Goal: Participate in discussion: Engage in conversation with other users on a specific topic

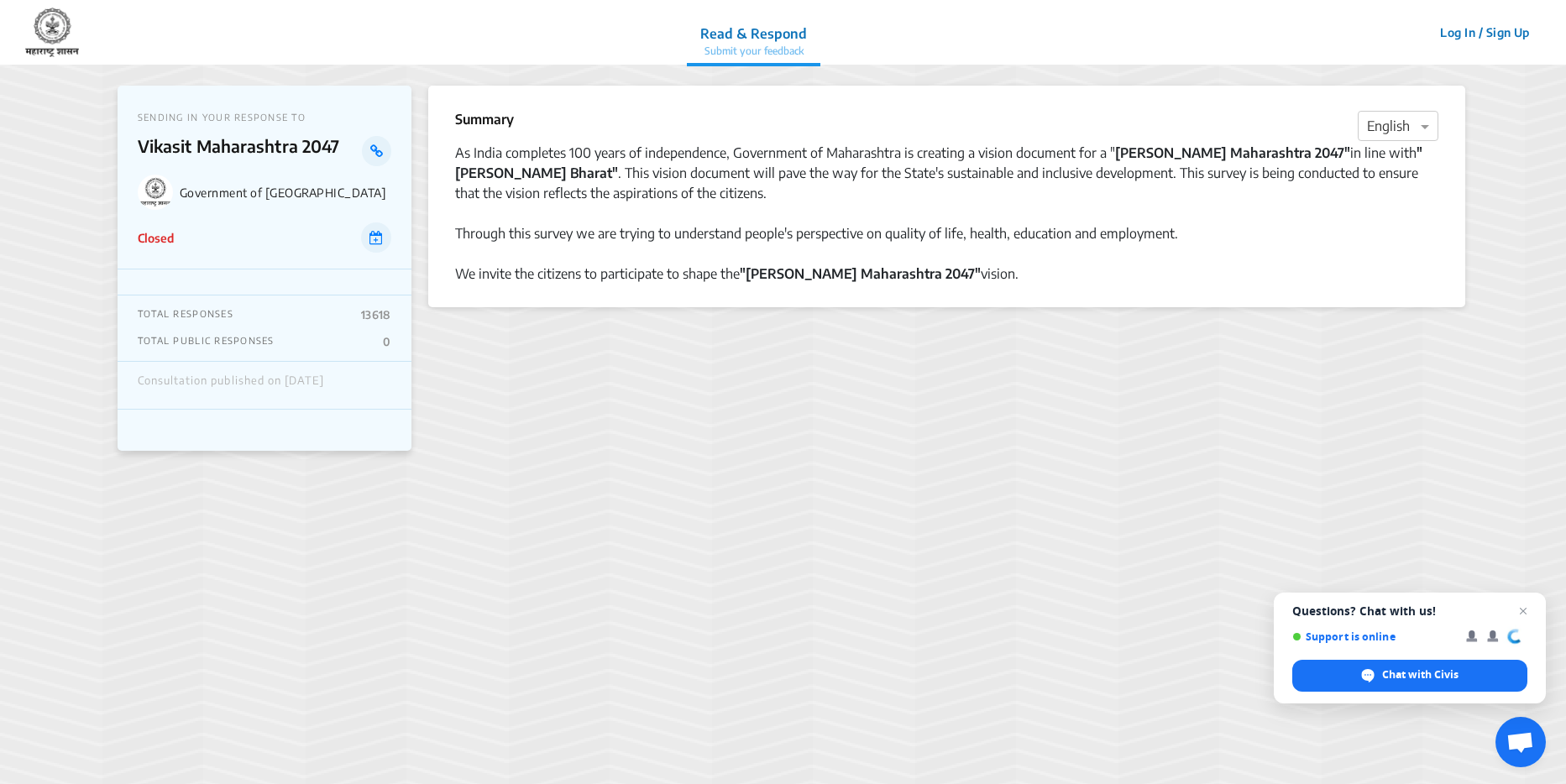
click at [197, 312] on p "TOTAL RESPONSES" at bounding box center [185, 315] width 96 height 13
click at [170, 335] on p "TOTAL PUBLIC RESPONSES" at bounding box center [206, 341] width 137 height 13
click at [377, 338] on div "TOTAL PUBLIC RESPONSES 0" at bounding box center [264, 341] width 254 height 13
click at [1528, 607] on span "Open chat" at bounding box center [1523, 611] width 21 height 21
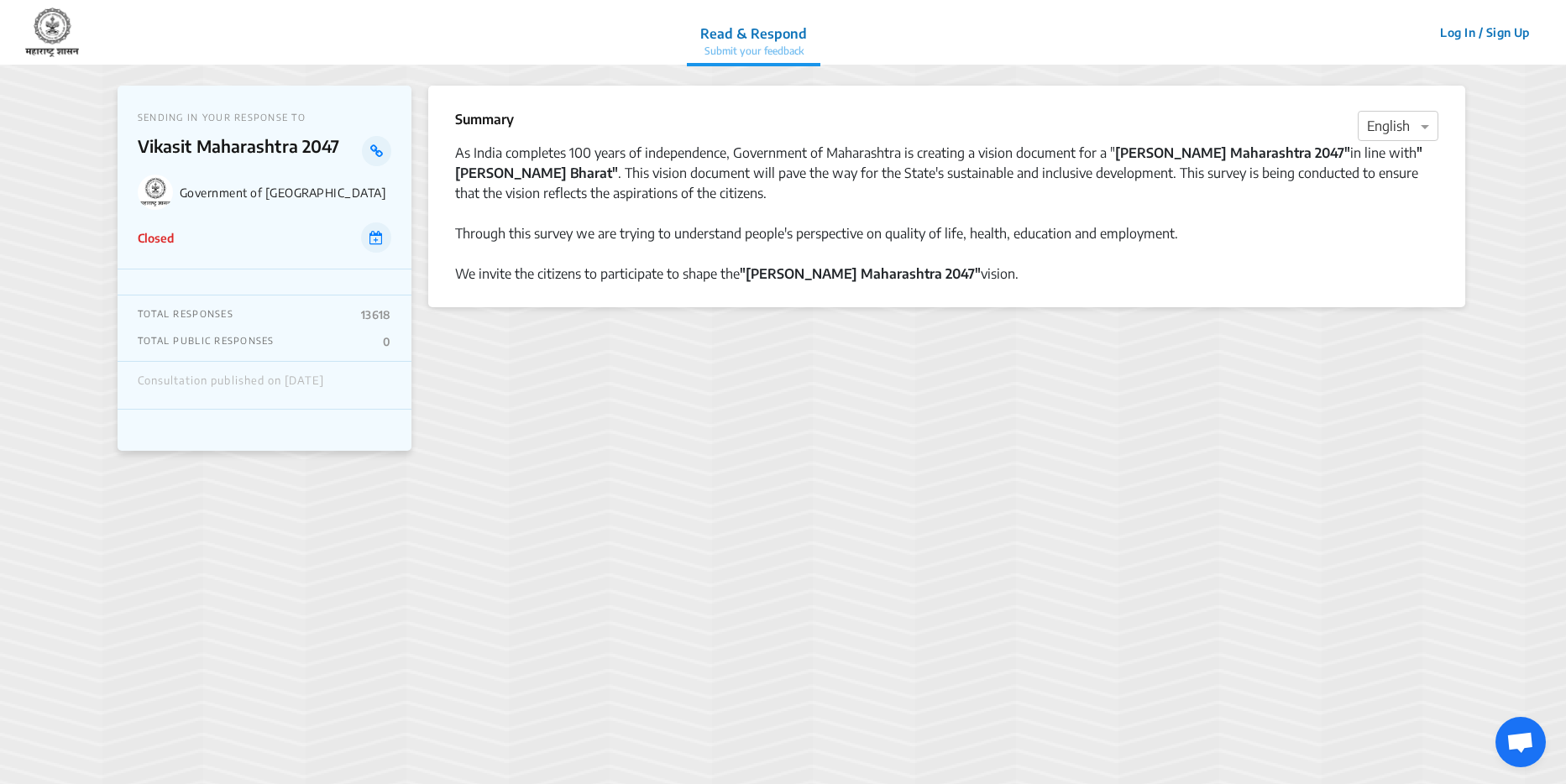
click at [590, 194] on div "As India completes 100 years of independence, Government of Maharashtra is crea…" at bounding box center [947, 173] width 983 height 61
click at [374, 147] on icon at bounding box center [376, 151] width 12 height 13
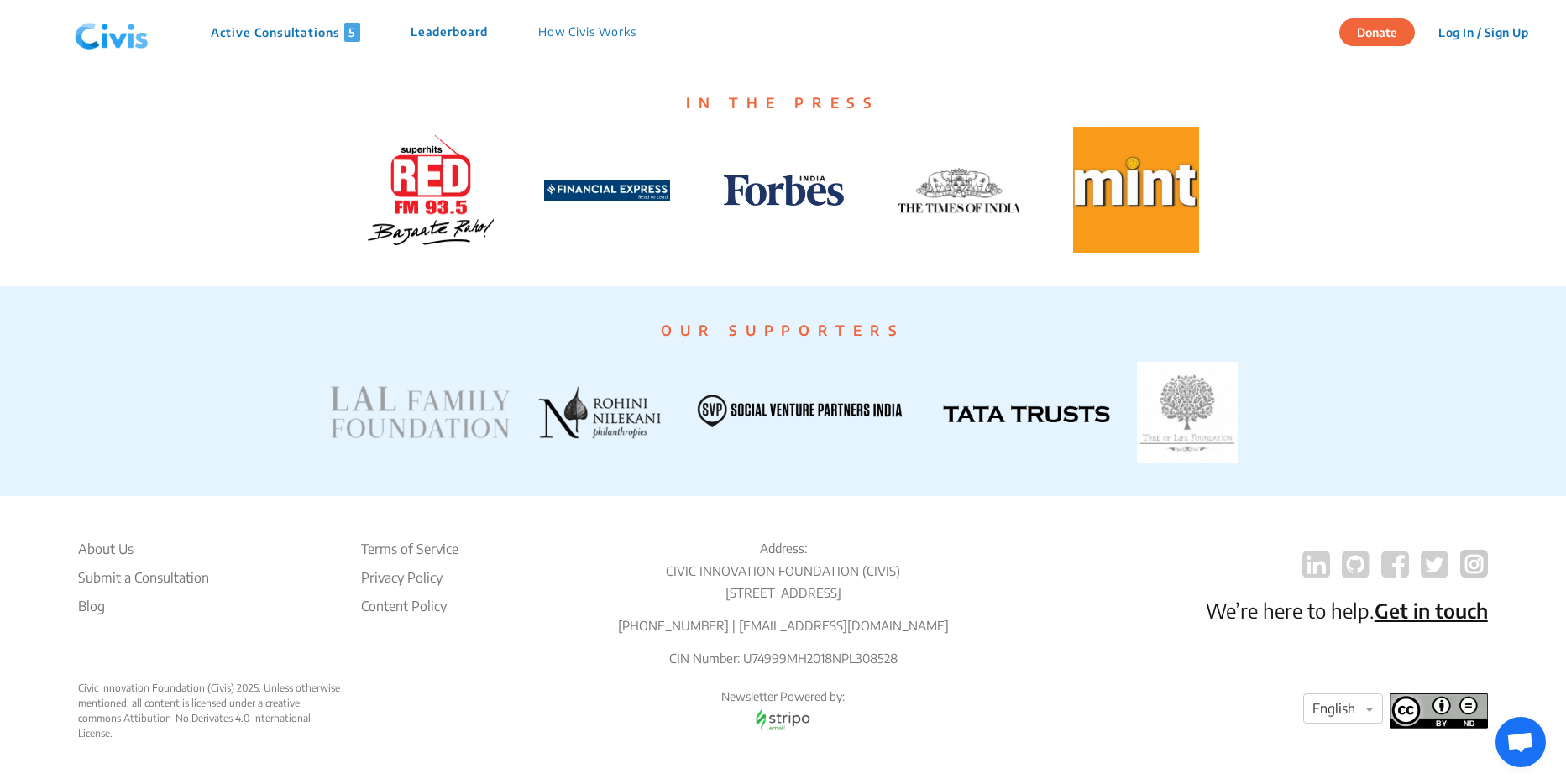
scroll to position [3147, 0]
